Goal: Find contact information: Find contact information

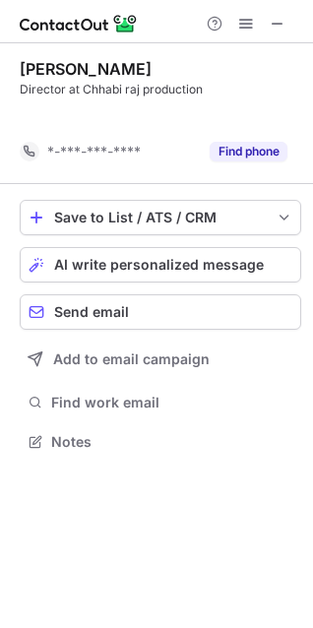
scroll to position [397, 313]
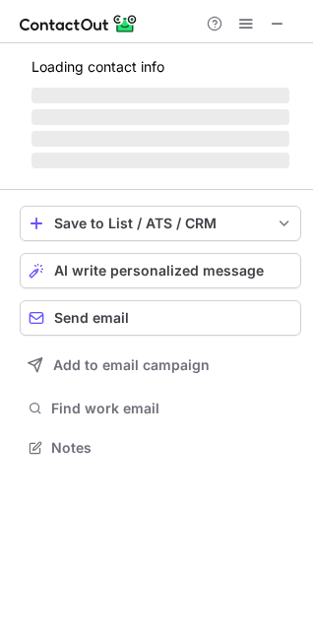
scroll to position [428, 313]
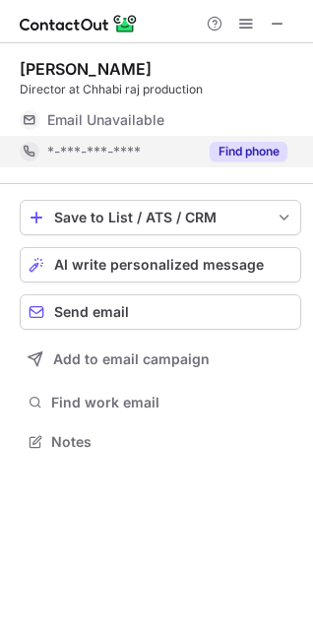
click at [80, 153] on span "*-***-***-****" at bounding box center [94, 152] width 94 height 18
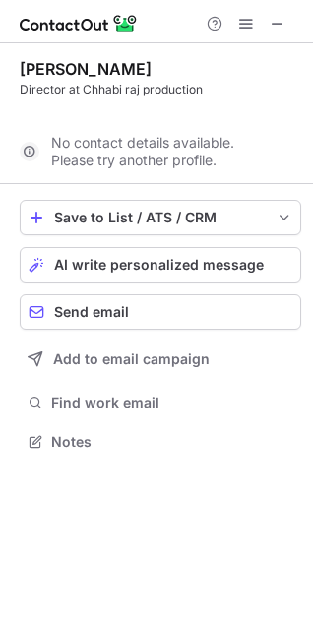
scroll to position [397, 313]
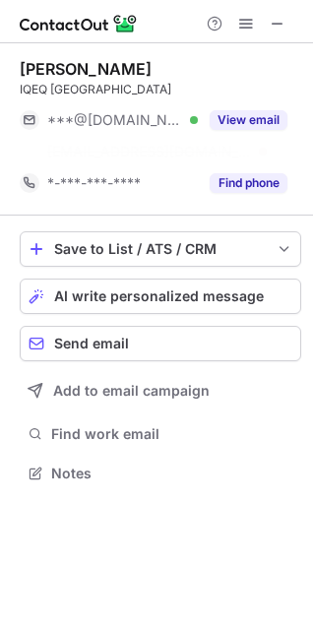
scroll to position [428, 313]
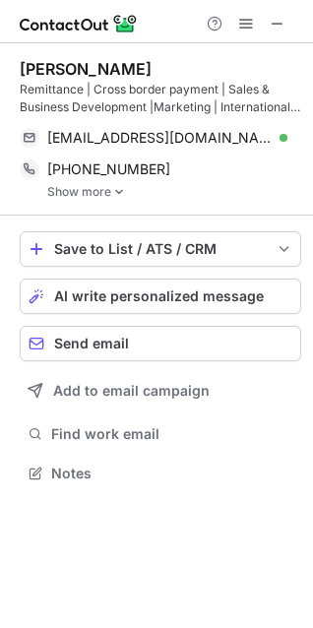
scroll to position [460, 313]
click at [99, 190] on link "Show more" at bounding box center [174, 192] width 254 height 14
